Goal: Find specific fact: Find specific fact

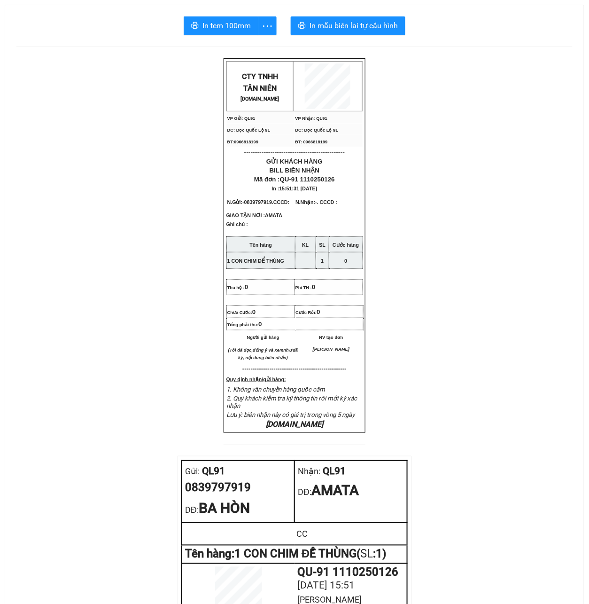
scroll to position [313, 0]
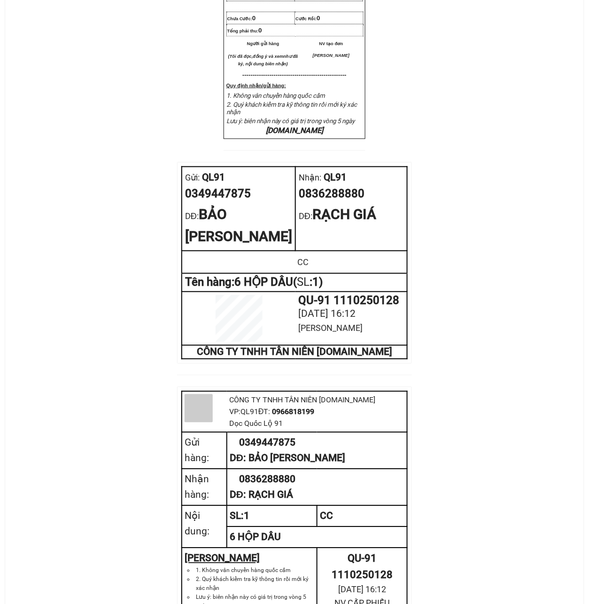
scroll to position [313, 0]
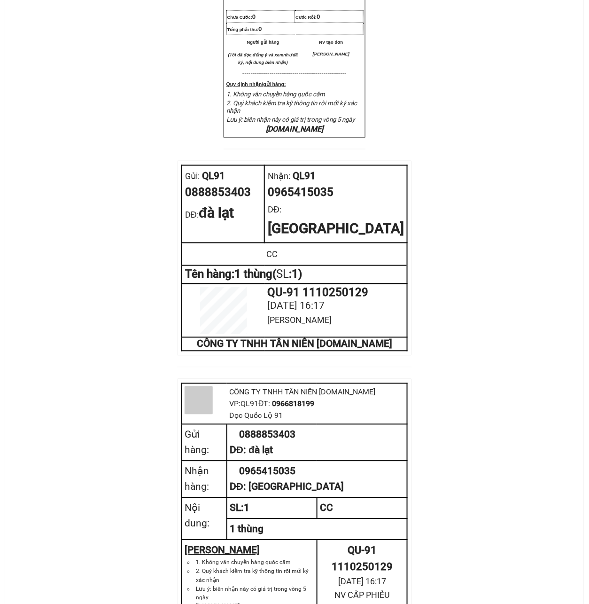
scroll to position [313, 0]
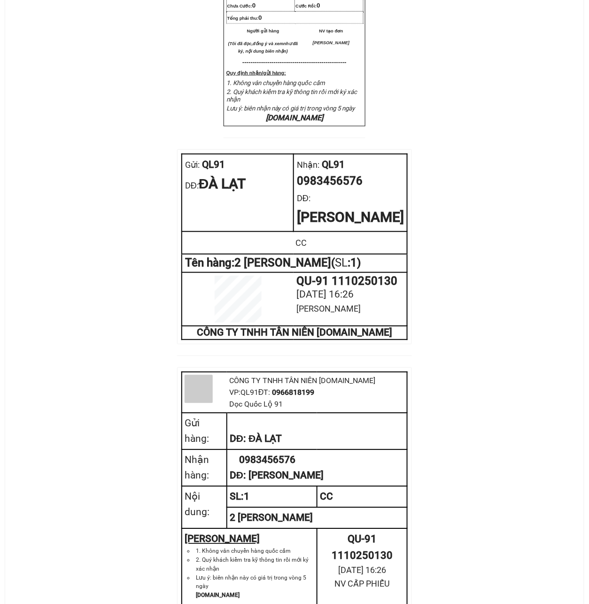
scroll to position [313, 0]
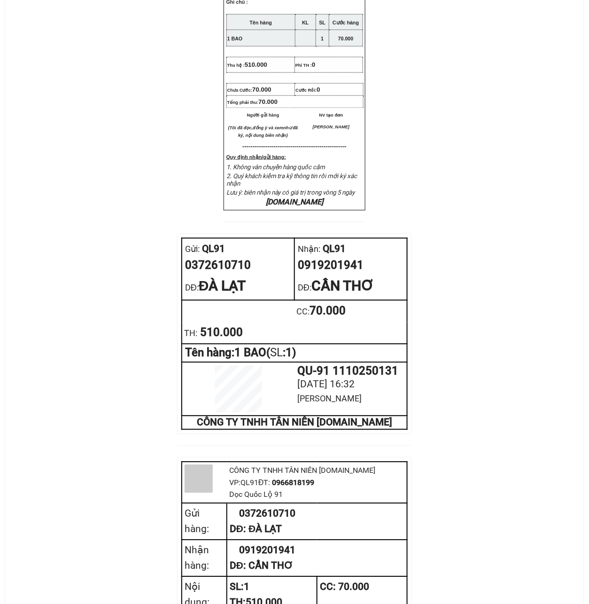
scroll to position [250, 0]
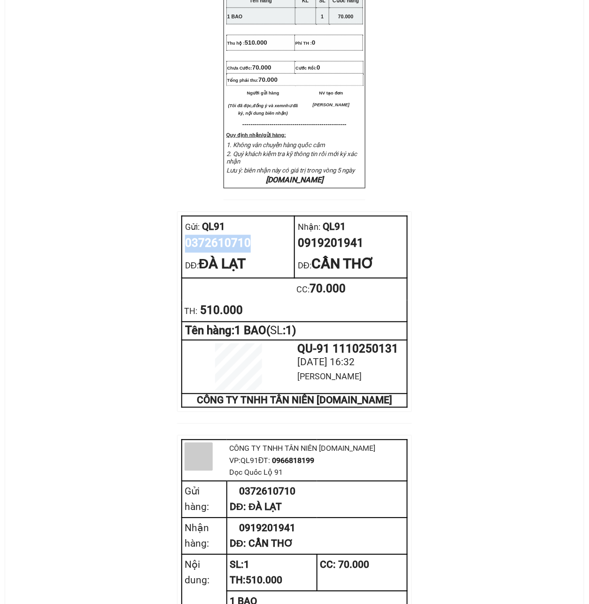
drag, startPoint x: 248, startPoint y: 268, endPoint x: 184, endPoint y: 271, distance: 64.5
click at [184, 271] on td "Gửi: QL91 0372610710 DĐ: [GEOGRAPHIC_DATA]" at bounding box center [238, 247] width 113 height 62
copy div "0372610710"
click at [72, 430] on div "CTY TNHH T ÂN NIÊN [DOMAIN_NAME] VP Gửi: QL91 VP Nhận: QL91 ĐC: Dọc Quốc Lộ 9…" at bounding box center [294, 274] width 556 height 933
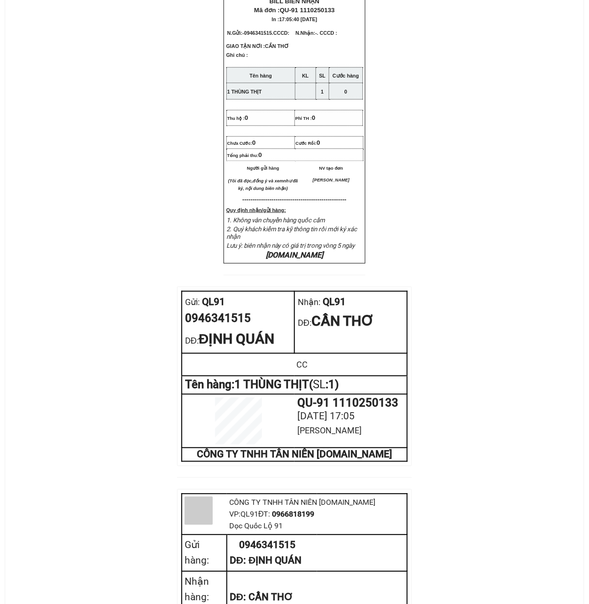
scroll to position [250, 0]
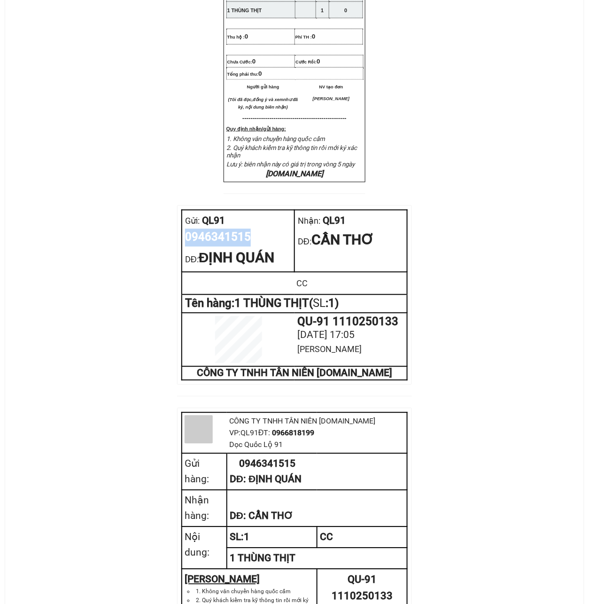
drag, startPoint x: 250, startPoint y: 267, endPoint x: 186, endPoint y: 271, distance: 64.0
click at [183, 270] on td "Gửi: QL91 0946341515 DĐ: ĐỊNH QUÁN" at bounding box center [238, 241] width 113 height 62
click at [79, 376] on div "CTY TNHH T ÂN NIÊN XETANNIEN.COM VP Gửi: QL91 VP Nhận: QL91 ĐC: Dọc Quốc Lộ 9…" at bounding box center [294, 253] width 556 height 890
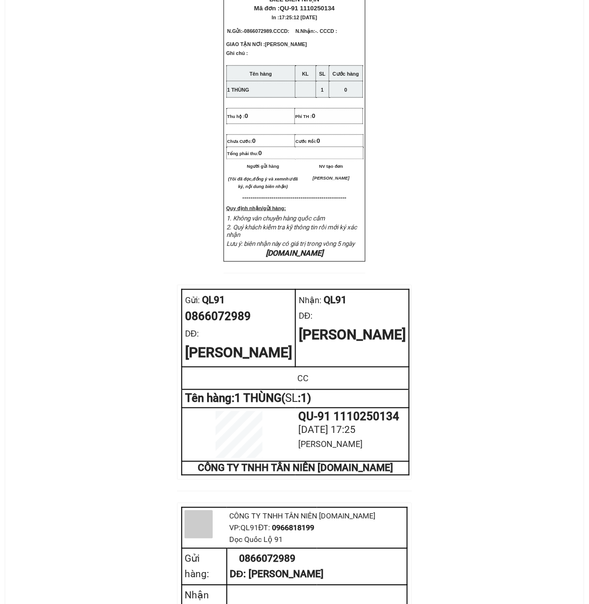
scroll to position [250, 0]
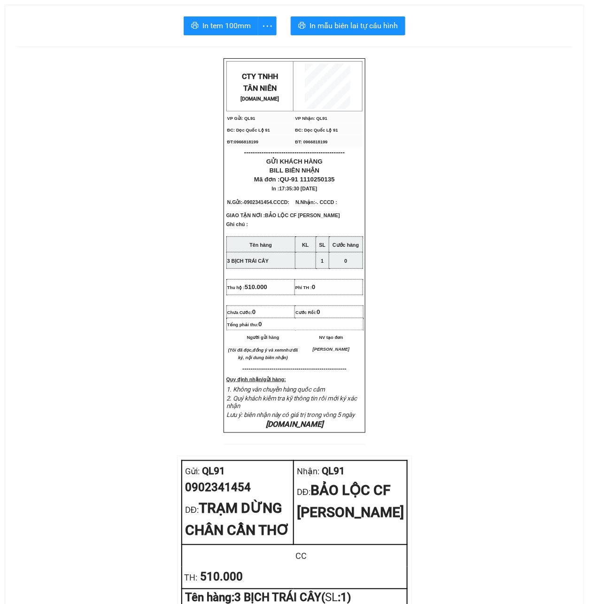
scroll to position [376, 0]
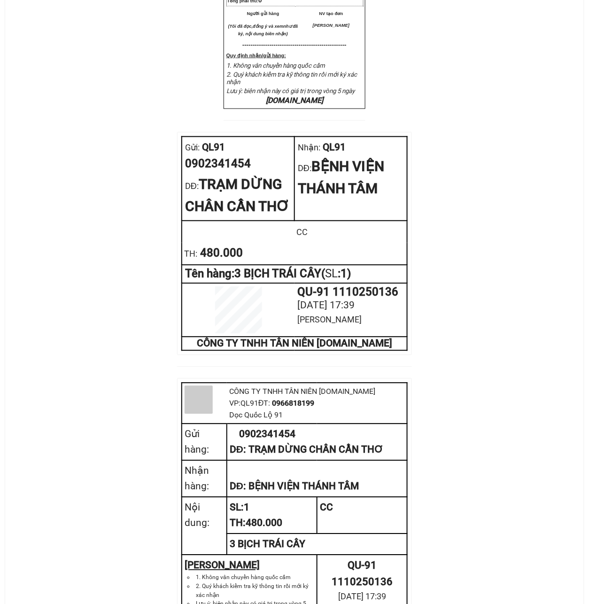
scroll to position [313, 0]
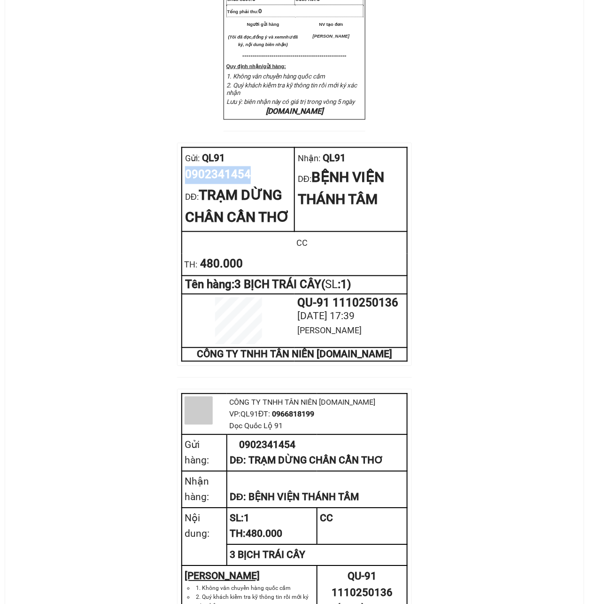
drag, startPoint x: 250, startPoint y: 205, endPoint x: 186, endPoint y: 208, distance: 63.9
click at [186, 184] on div "0902341454" at bounding box center [238, 175] width 106 height 18
copy div "0902341454"
click at [138, 307] on div "CTY TNHH T ÂN NIÊN [DOMAIN_NAME] VP Gửi: QL91 VP Nhận: QL91 ĐC: Dọc Quốc Lộ 9…" at bounding box center [294, 219] width 556 height 949
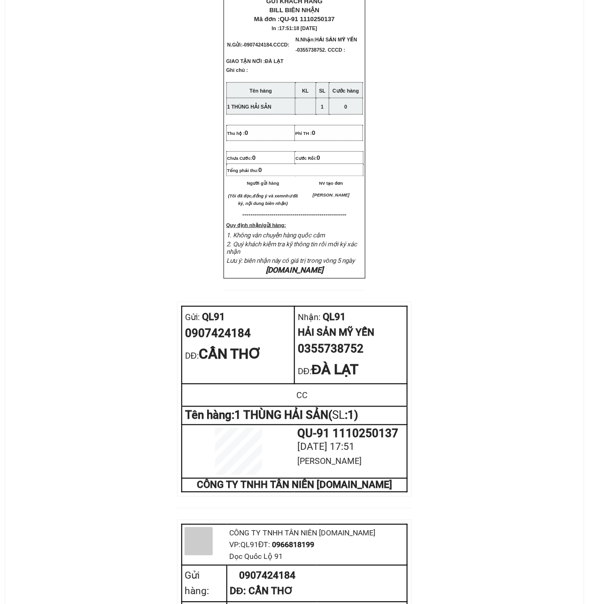
scroll to position [313, 0]
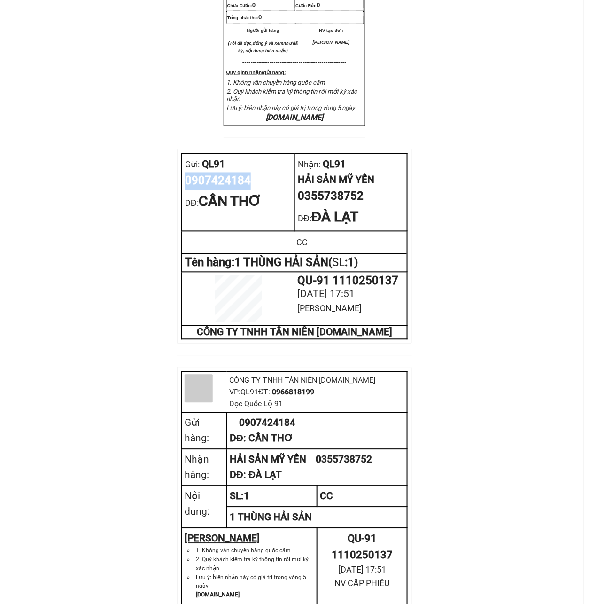
drag, startPoint x: 252, startPoint y: 209, endPoint x: 185, endPoint y: 209, distance: 66.7
click at [185, 190] on div "0907424184" at bounding box center [238, 181] width 106 height 18
copy div "0907424184"
click at [147, 318] on div "CTY TNHH T ÂN NIÊN XETANNIEN.COM VP Gửi: QL91 VP Nhận: QL91 ĐC: Dọc Quốc Lộ 9…" at bounding box center [294, 201] width 556 height 912
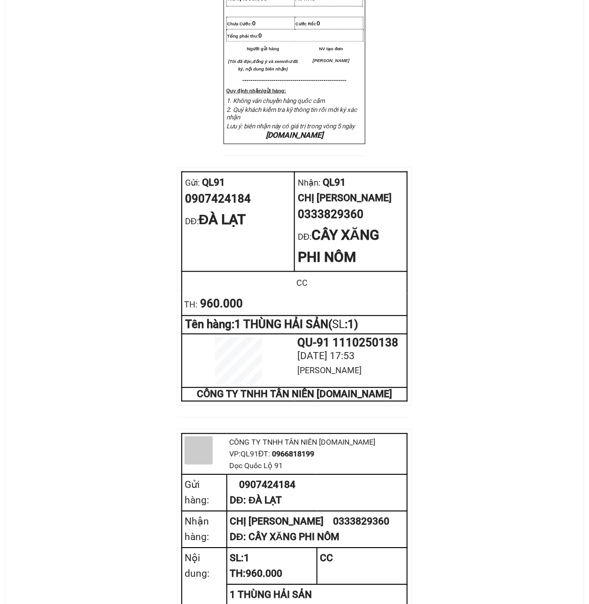
scroll to position [313, 0]
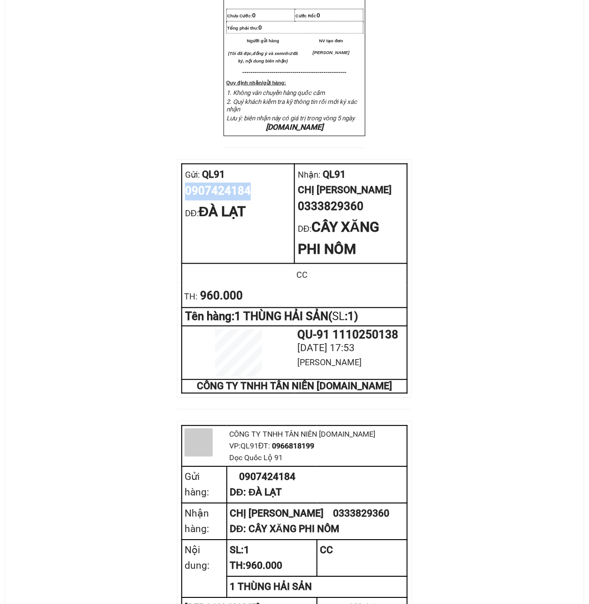
drag, startPoint x: 252, startPoint y: 205, endPoint x: 182, endPoint y: 209, distance: 69.6
click at [182, 209] on td "Gửi: QL91 0907424184 DĐ: ĐÀ LẠT" at bounding box center [238, 214] width 113 height 100
drag, startPoint x: 362, startPoint y: 220, endPoint x: 301, endPoint y: 220, distance: 61.1
click at [301, 216] on div "0333829360" at bounding box center [351, 207] width 106 height 18
copy div "0333829360"
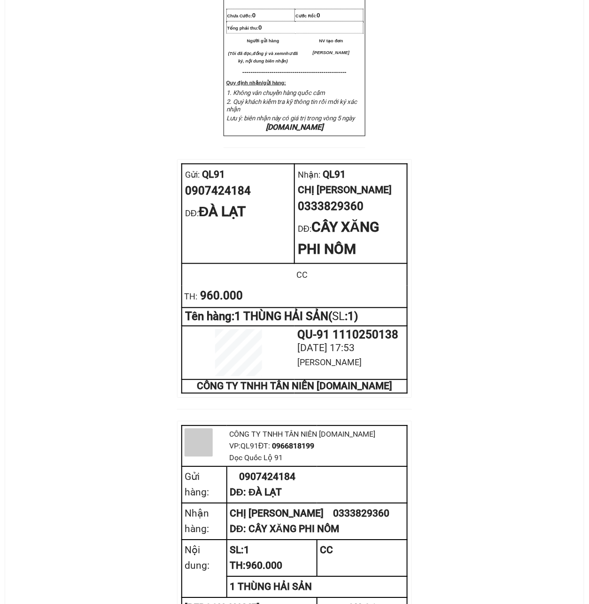
click at [108, 308] on div "CTY TNHH T ÂN NIÊN XETANNIEN.COM VP Gửi: QL91 VP Nhận: QL91 ĐC: Dọc Quốc Lộ 9…" at bounding box center [294, 235] width 556 height 981
drag, startPoint x: 250, startPoint y: 207, endPoint x: 181, endPoint y: 209, distance: 69.1
click at [182, 209] on td "Gửi: QL91 0907424184 DĐ: ĐÀ LẠT" at bounding box center [238, 214] width 113 height 100
copy div "0907424184"
drag, startPoint x: 121, startPoint y: 61, endPoint x: 196, endPoint y: 0, distance: 96.5
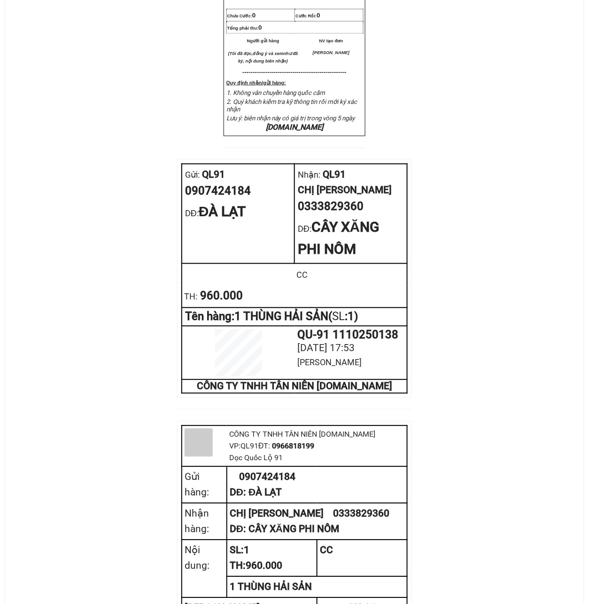
click at [124, 55] on div "CTY TNHH T ÂN NIÊN XETANNIEN.COM VP Gửi: QL91 VP Nhận: QL91 ĐC: Dọc Quốc Lộ 9…" at bounding box center [294, 235] width 556 height 981
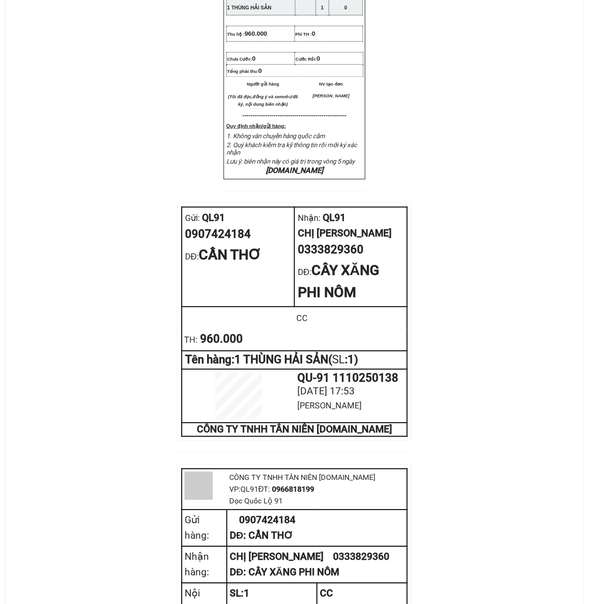
scroll to position [313, 0]
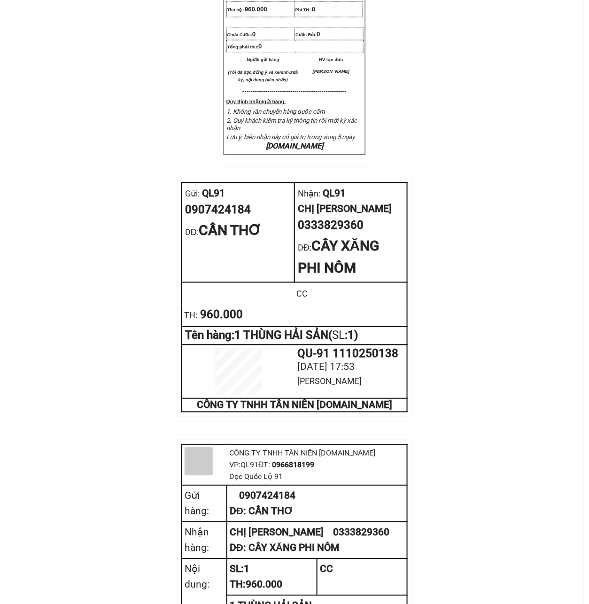
scroll to position [313, 0]
